Goal: Task Accomplishment & Management: Use online tool/utility

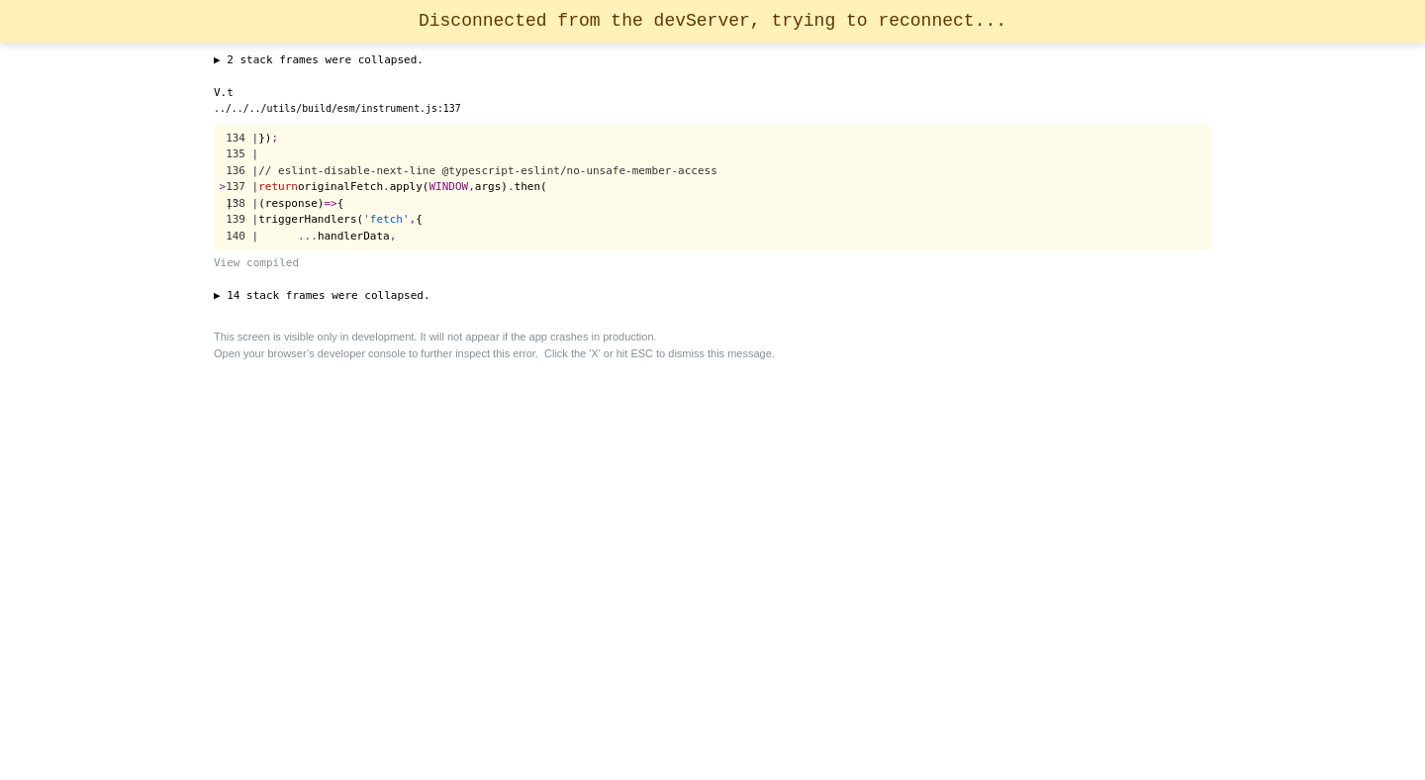
click at [69, 292] on div "× Unhandled Rejection (TypeError): Failed to fetch ▶ 2 stack frames were collap…" at bounding box center [712, 390] width 1425 height 780
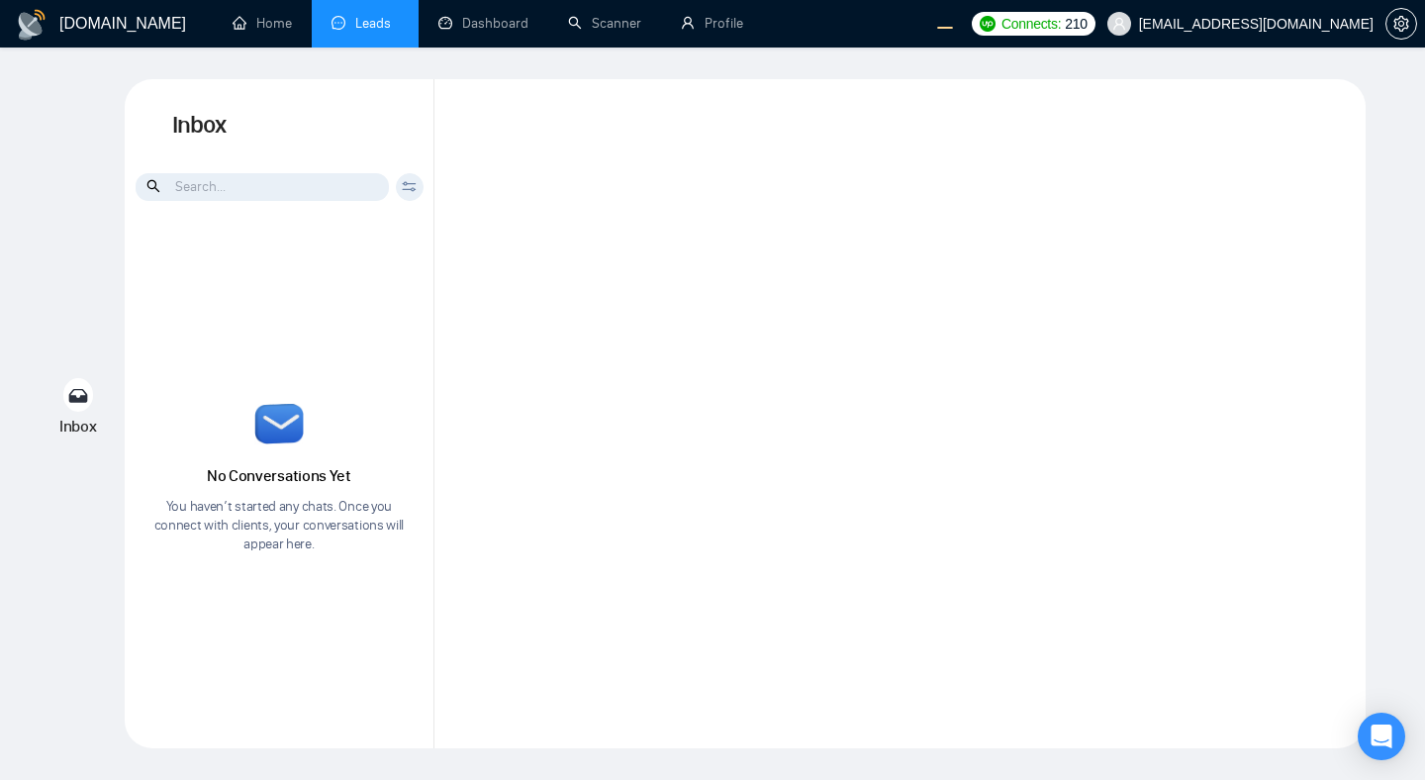
click at [593, 315] on div at bounding box center [899, 413] width 931 height 669
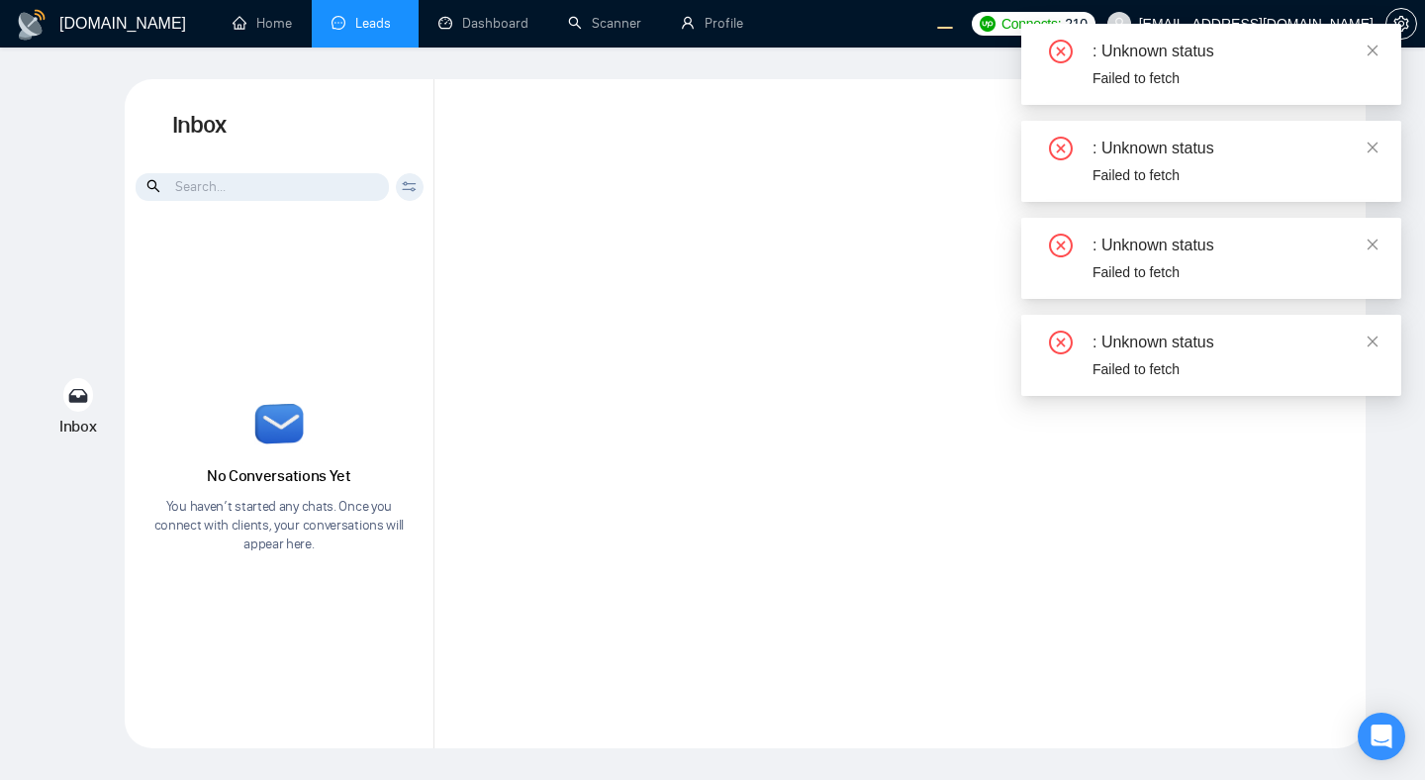
click at [652, 369] on div at bounding box center [899, 413] width 931 height 669
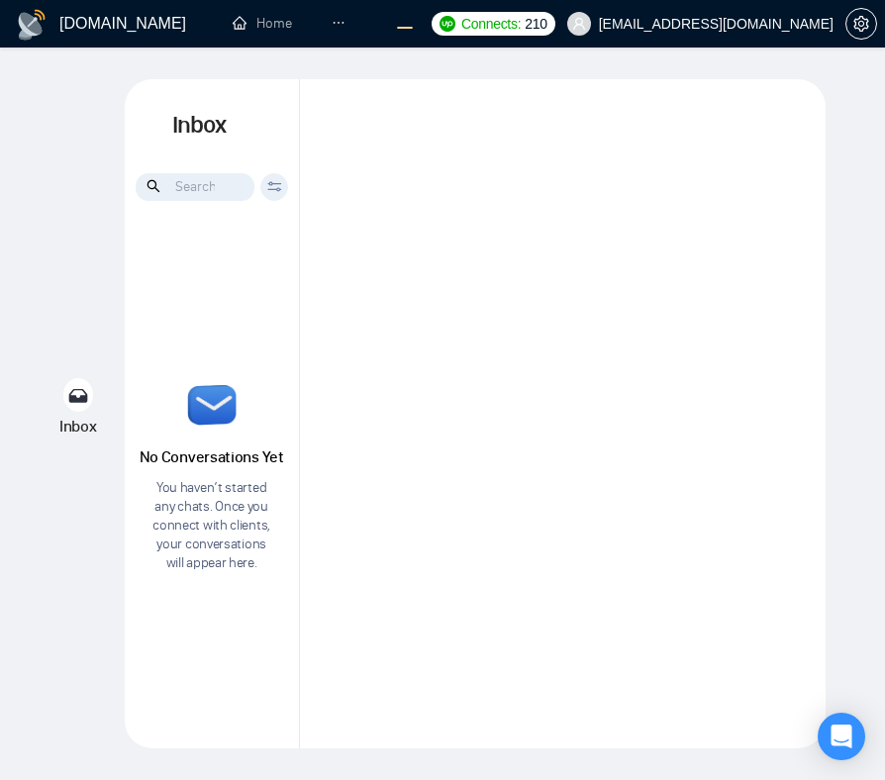
click at [723, 399] on div at bounding box center [562, 413] width 525 height 669
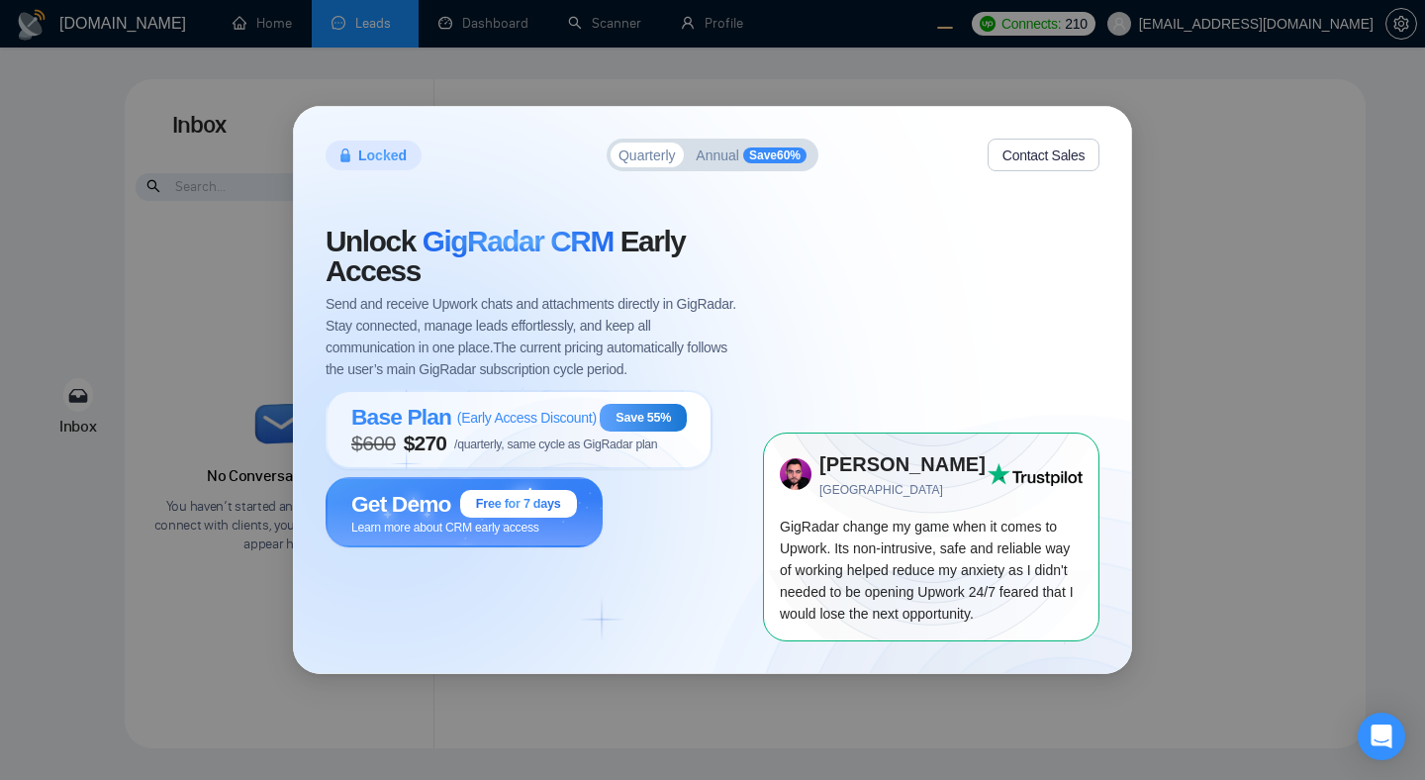
click at [703, 563] on div "Unlock GigRadar CRM Early Access Send and receive Upwork chats and attachments …" at bounding box center [544, 434] width 437 height 414
click at [380, 514] on span "Get Demo" at bounding box center [401, 504] width 100 height 27
click at [426, 518] on span "Learn more about CRM early access" at bounding box center [445, 525] width 188 height 16
click at [374, 530] on span "Learn more about CRM early access" at bounding box center [445, 527] width 188 height 14
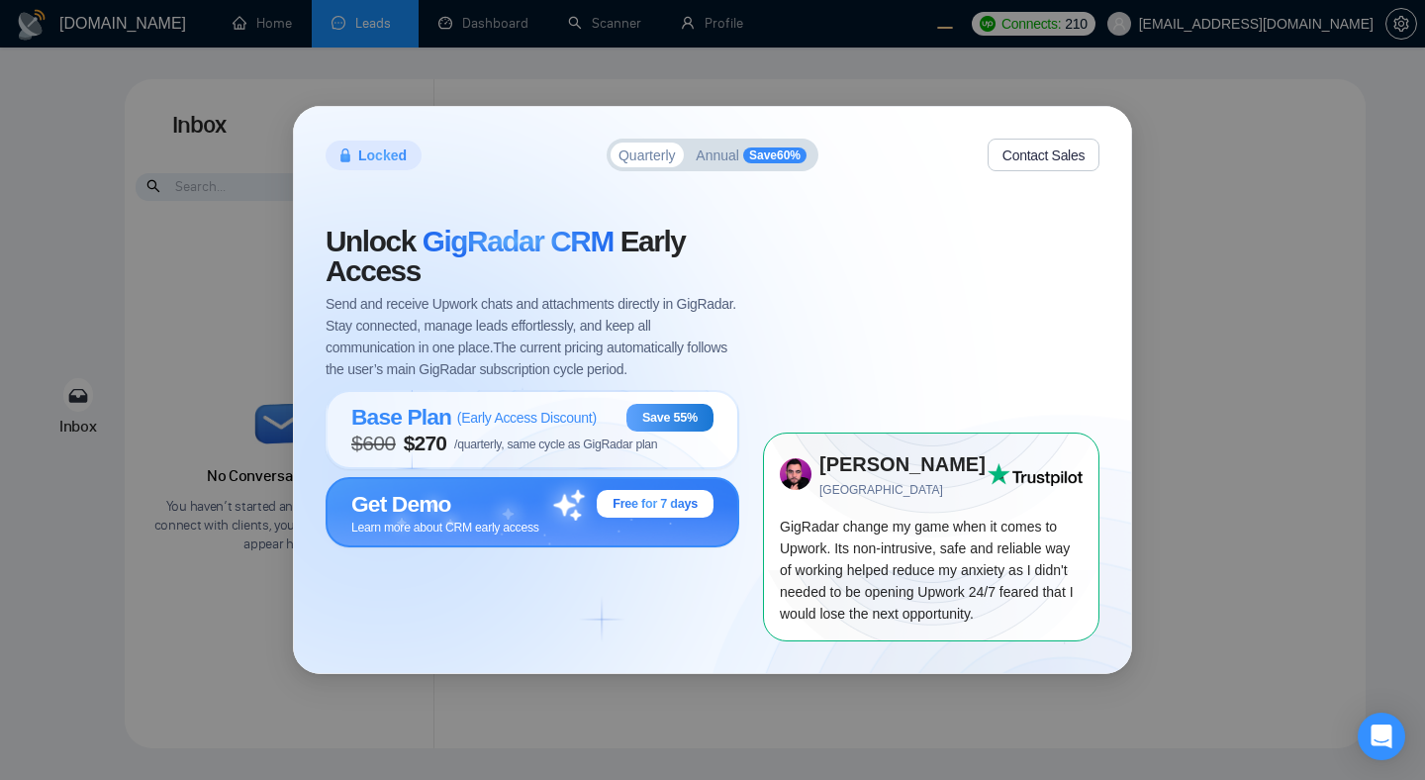
click at [501, 486] on div "Get Demo Free for 7 days Learn more about CRM early access" at bounding box center [533, 512] width 414 height 71
